Goal: Information Seeking & Learning: Learn about a topic

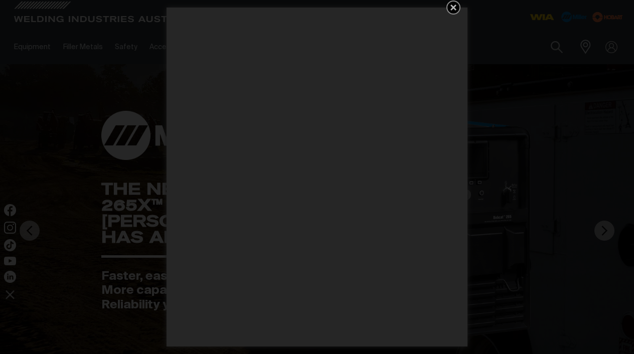
click at [454, 6] on icon "Get 5 WIA Welding Guides Free!" at bounding box center [453, 8] width 12 height 12
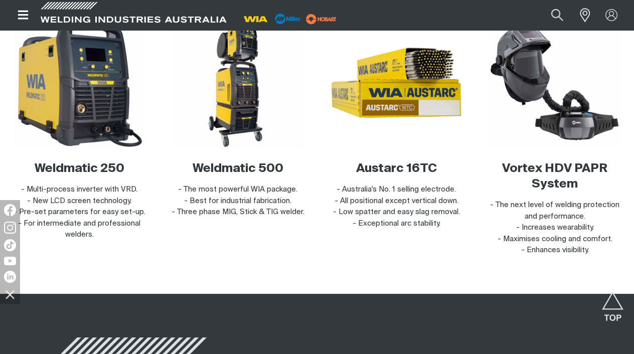
scroll to position [2414, 0]
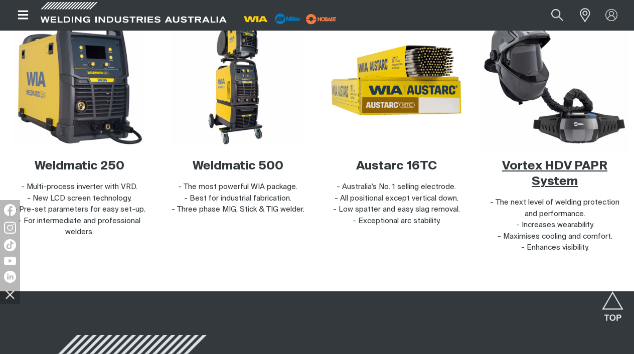
click at [566, 104] on img at bounding box center [554, 80] width 145 height 145
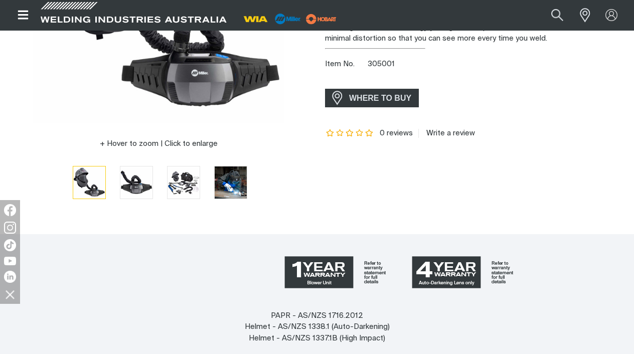
scroll to position [251, 0]
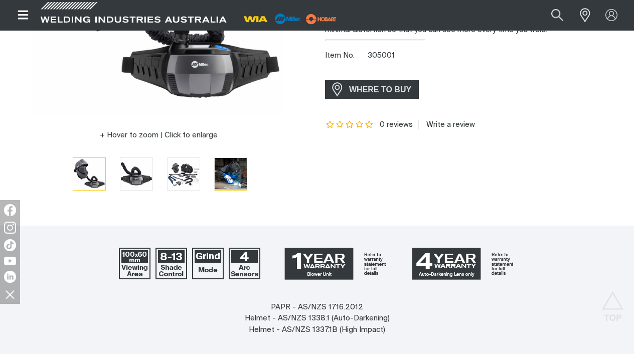
click at [215, 166] on img "Go to slide 4" at bounding box center [231, 174] width 32 height 32
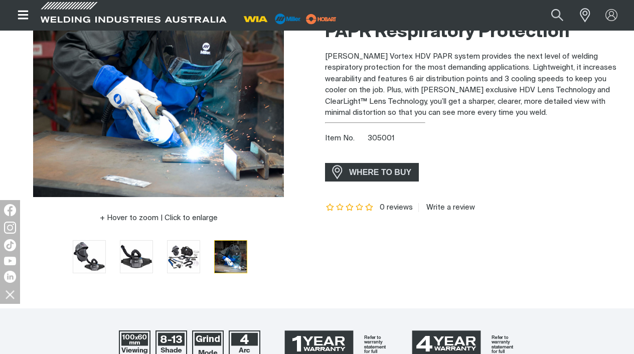
scroll to position [167, 0]
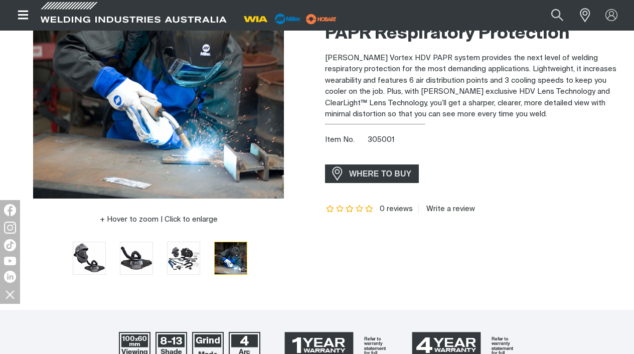
click at [262, 272] on img "Go to slide 5" at bounding box center [278, 258] width 32 height 32
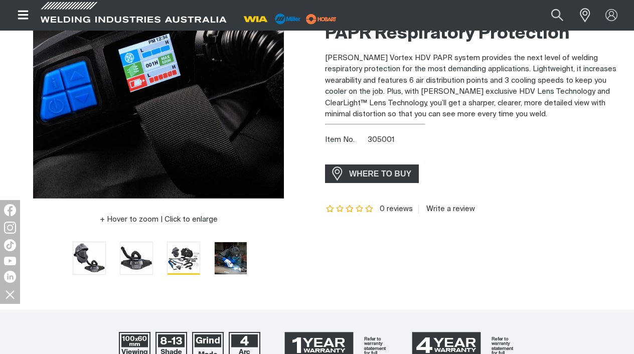
click at [167, 257] on img "Go to slide 3" at bounding box center [183, 258] width 32 height 32
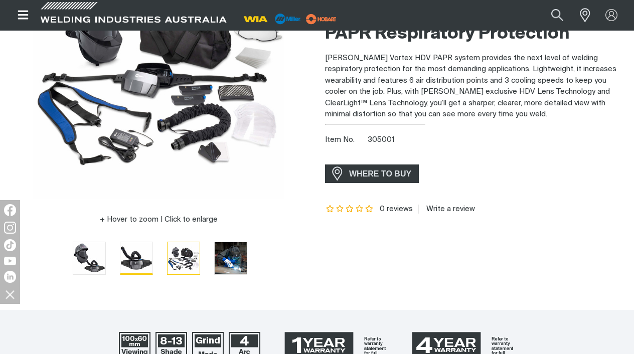
click at [128, 261] on img "Go to slide 2" at bounding box center [136, 258] width 32 height 32
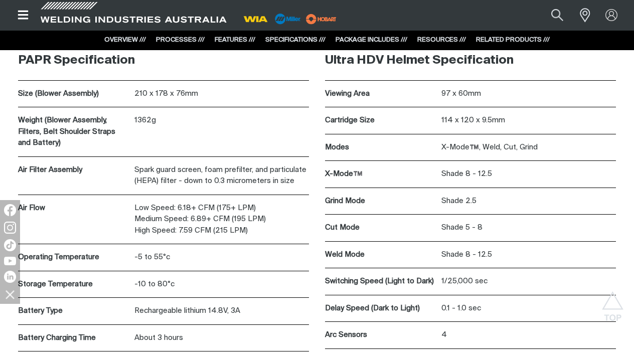
scroll to position [3754, 0]
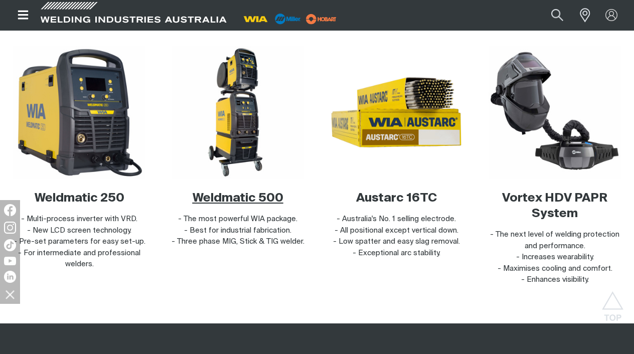
scroll to position [2347, 0]
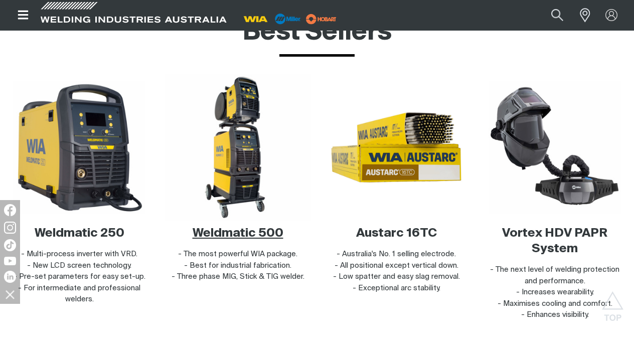
click at [220, 157] on img at bounding box center [237, 147] width 145 height 145
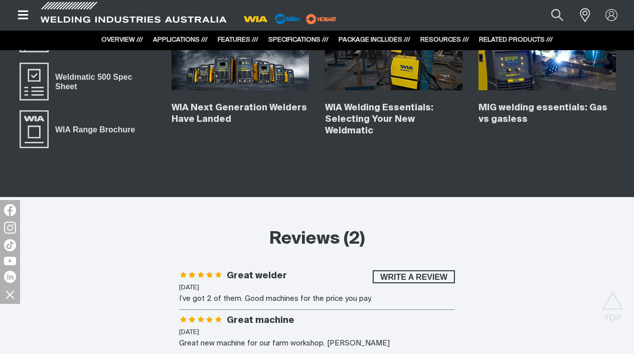
scroll to position [3307, 0]
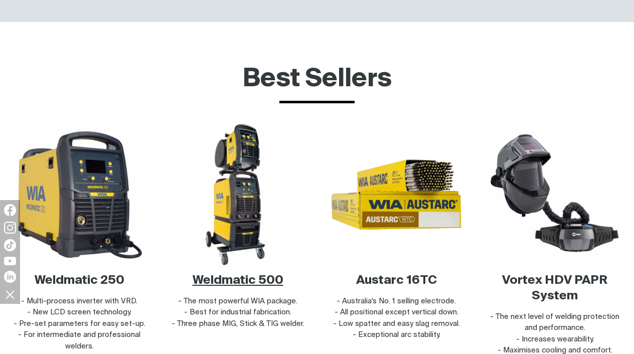
scroll to position [2347, 0]
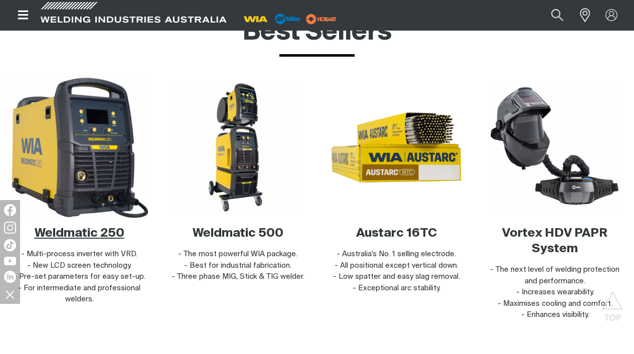
click at [56, 142] on img at bounding box center [79, 147] width 145 height 145
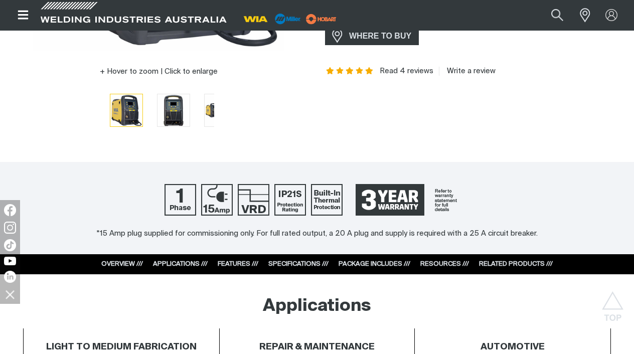
scroll to position [315, 0]
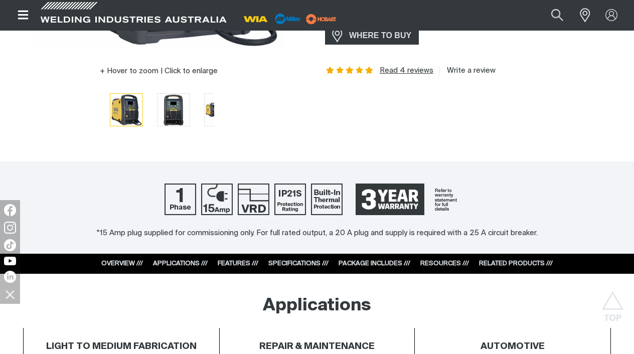
click at [393, 70] on link "Read 4 reviews" at bounding box center [406, 70] width 54 height 9
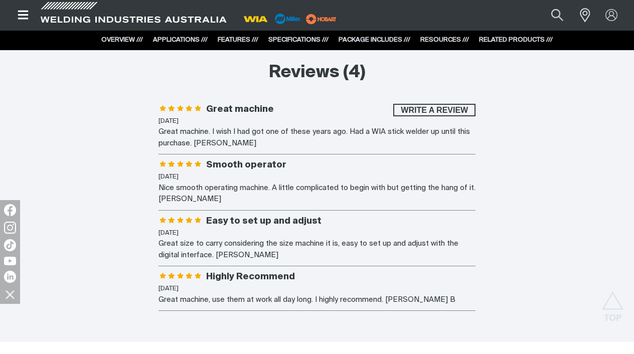
scroll to position [3570, 0]
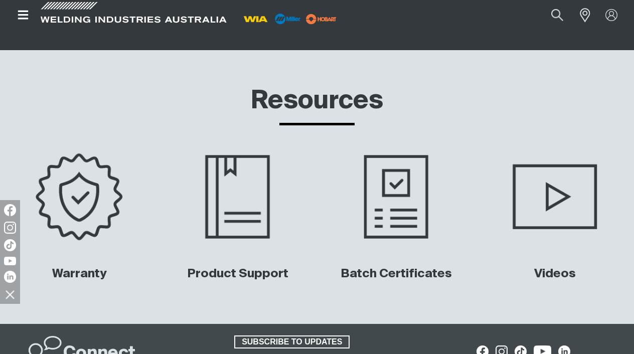
scroll to position [3205, 0]
